Goal: Use online tool/utility

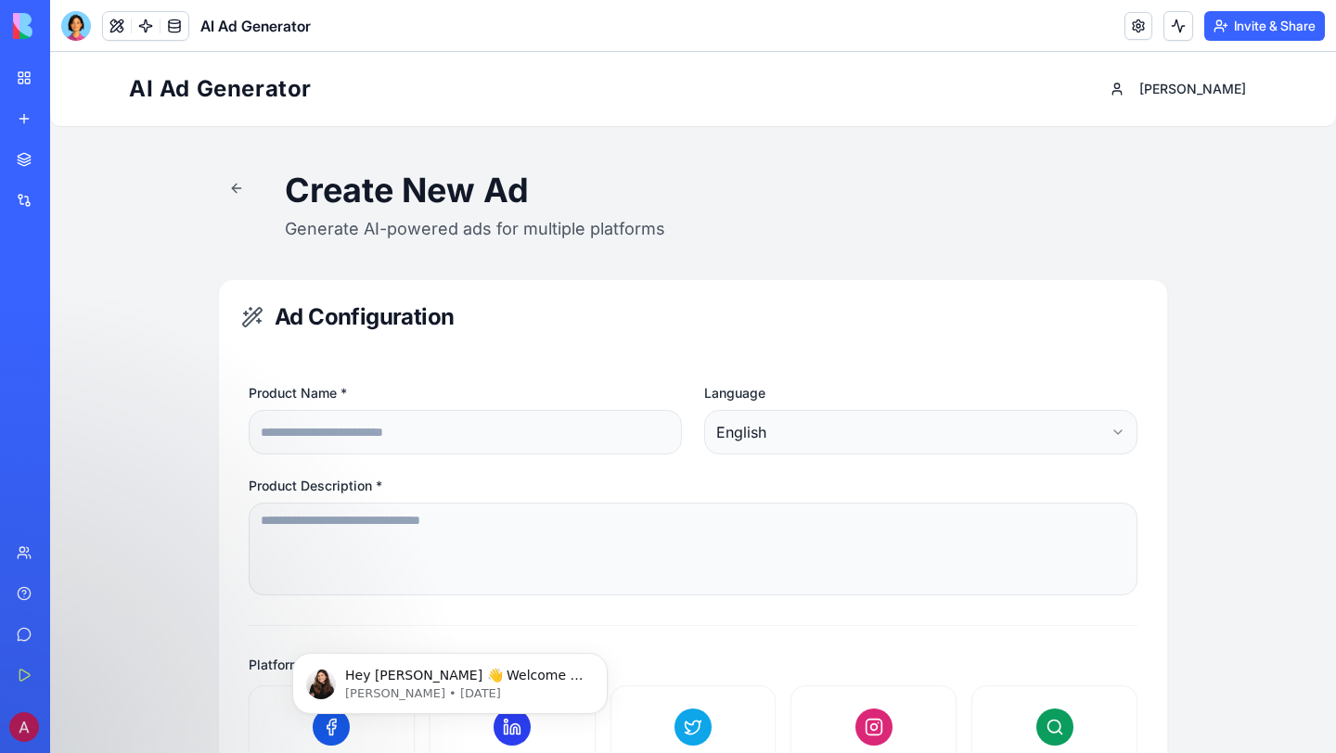
click at [948, 61] on div "AI Ad Generator [PERSON_NAME]" at bounding box center [693, 89] width 1128 height 74
click at [334, 447] on input "Product Name *" at bounding box center [465, 432] width 433 height 45
click at [69, 77] on div "My Workspace" at bounding box center [57, 78] width 24 height 19
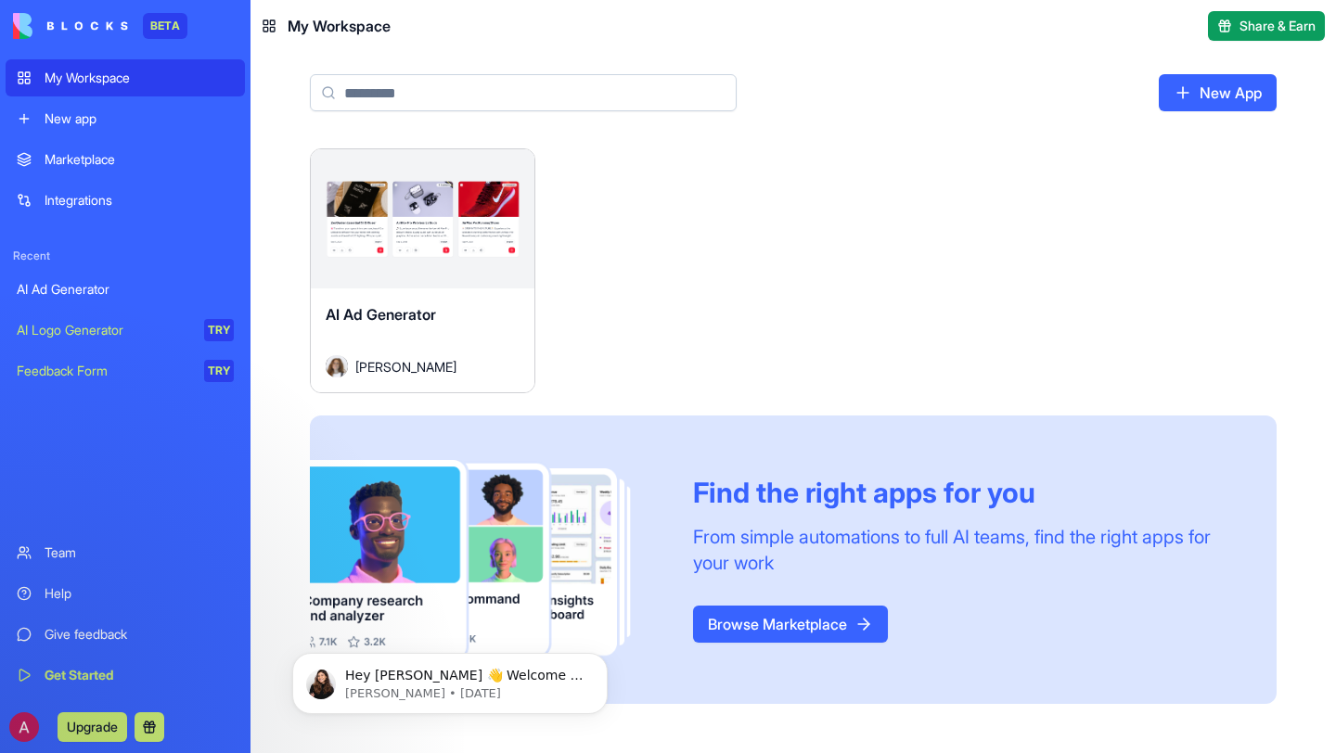
click at [1195, 103] on link "New App" at bounding box center [1217, 92] width 118 height 37
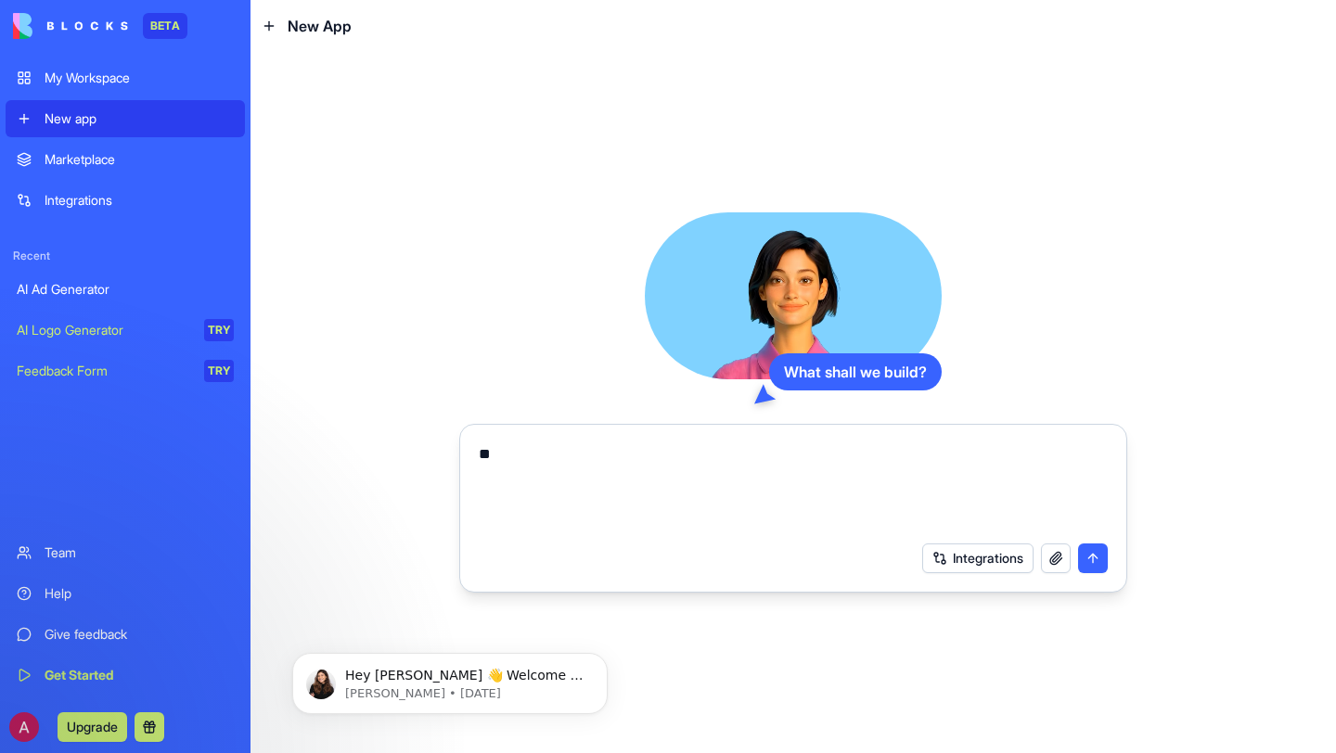
type textarea "*"
type textarea "***"
